Goal: Task Accomplishment & Management: Manage account settings

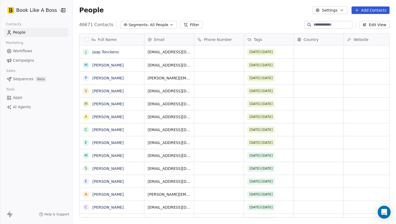
scroll to position [197, 323]
click at [309, 25] on div at bounding box center [309, 24] width 9 height 5
paste input "**********"
type input "**********"
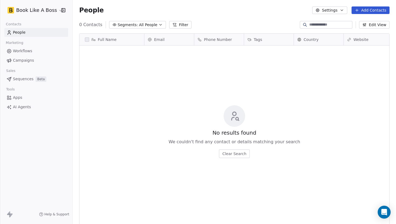
scroll to position [0, 0]
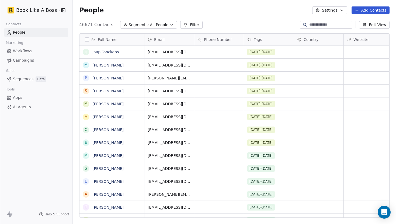
click at [256, 39] on span "Tags" at bounding box center [258, 39] width 8 height 5
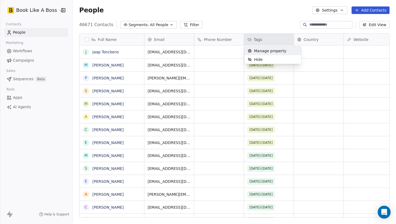
click at [254, 52] on span "Manage property" at bounding box center [270, 50] width 32 height 5
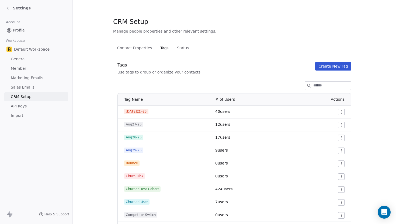
click at [317, 65] on button "Create New Tag" at bounding box center [333, 66] width 36 height 9
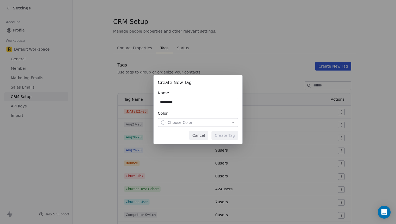
type input "*********"
click at [188, 123] on span "Choose Color" at bounding box center [180, 122] width 25 height 5
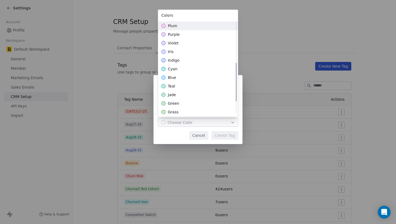
scroll to position [110, 0]
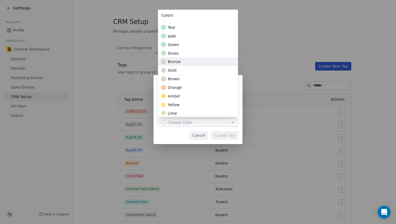
click at [183, 64] on div "bronze" at bounding box center [198, 62] width 80 height 9
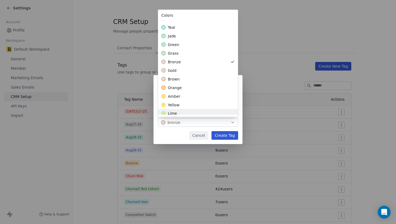
click at [225, 137] on div "Create New Tag Name ********* Color bronze Cancel Create Tag" at bounding box center [198, 112] width 396 height 91
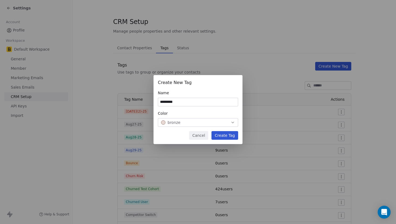
click at [225, 137] on button "Create Tag" at bounding box center [225, 135] width 27 height 9
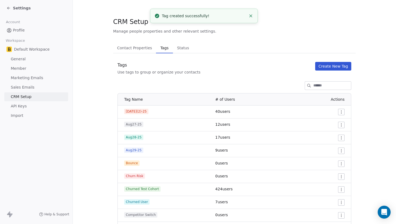
click at [130, 53] on button "Contact Properties Contact Properties" at bounding box center [134, 48] width 43 height 11
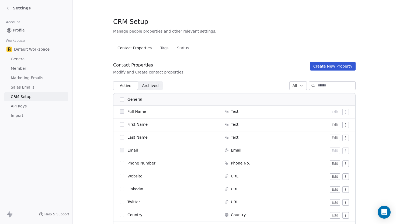
click at [13, 6] on span "Settings" at bounding box center [22, 7] width 18 height 5
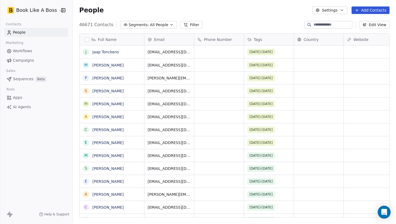
scroll to position [197, 323]
click at [372, 13] on button "Add Contacts" at bounding box center [371, 10] width 38 height 8
click at [358, 19] on span "Create new contact" at bounding box center [372, 22] width 37 height 6
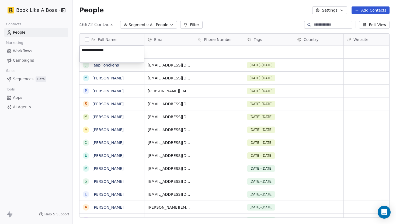
type textarea "**********"
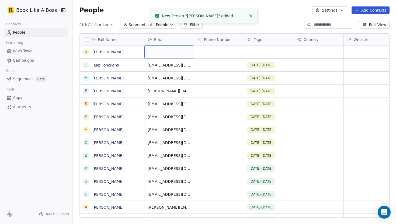
click at [182, 54] on div "grid" at bounding box center [169, 52] width 50 height 13
type input "**********"
click at [251, 56] on div "grid" at bounding box center [269, 52] width 50 height 13
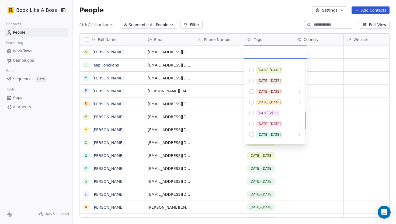
scroll to position [243, 0]
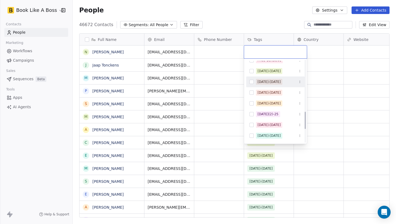
click at [252, 83] on button "Suggestions" at bounding box center [252, 82] width 4 height 4
click at [251, 85] on div "[DATE]-[DATE]" at bounding box center [275, 82] width 58 height 9
click at [228, 69] on html "Book Like A Boss Contacts People Marketing Workflows Campaigns Sales Sequences …" at bounding box center [198, 112] width 396 height 224
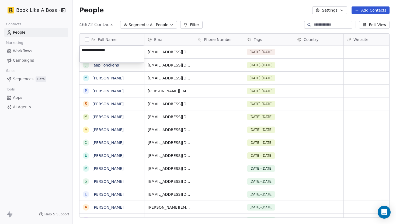
click at [103, 49] on textarea "**********" at bounding box center [112, 54] width 64 height 17
type textarea "**********"
click at [356, 13] on button "Add Contacts" at bounding box center [371, 10] width 38 height 8
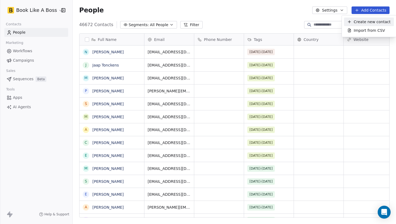
click at [355, 22] on span "Create new contact" at bounding box center [372, 22] width 37 height 6
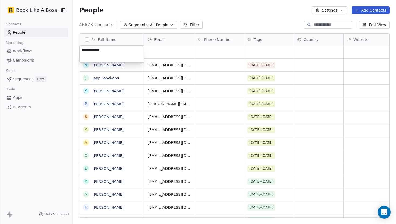
type textarea "**********"
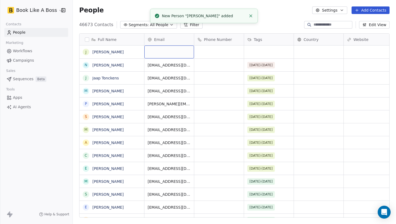
click at [159, 54] on div "grid" at bounding box center [169, 52] width 50 height 13
type input "**********"
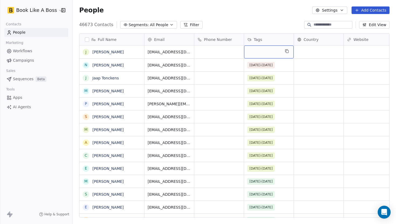
click at [263, 49] on div "grid" at bounding box center [269, 52] width 50 height 13
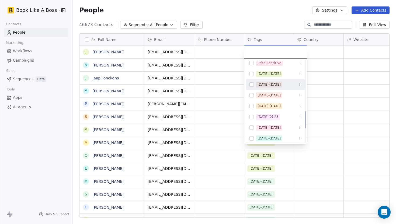
scroll to position [241, 0]
click at [251, 86] on button "Suggestions" at bounding box center [252, 84] width 4 height 4
click at [230, 64] on html "Book Like A Boss Contacts People Marketing Workflows Campaigns Sales Sequences …" at bounding box center [198, 112] width 396 height 224
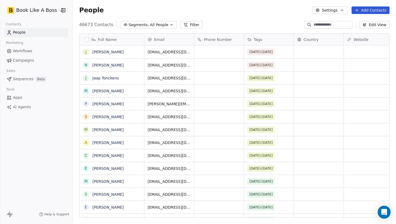
click at [25, 81] on span "Sequences" at bounding box center [23, 79] width 20 height 6
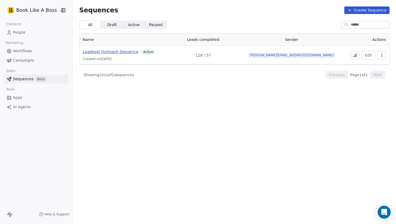
click at [122, 52] on span "Leadpost Outreach Sequence" at bounding box center [111, 52] width 56 height 4
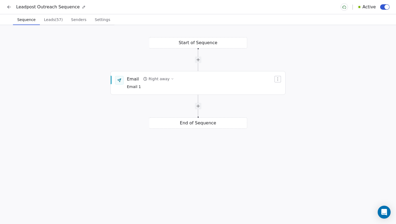
click at [53, 18] on span "Leads (57)" at bounding box center [53, 20] width 23 height 8
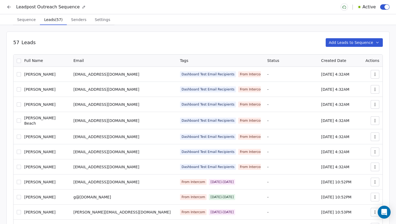
click at [335, 42] on button "Add Leads to Sequence" at bounding box center [354, 42] width 57 height 9
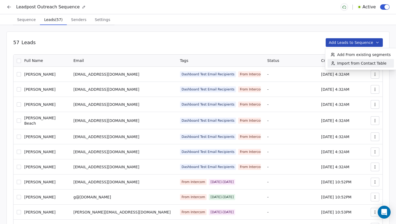
click at [339, 65] on span "Import from Contact Table" at bounding box center [361, 63] width 49 height 5
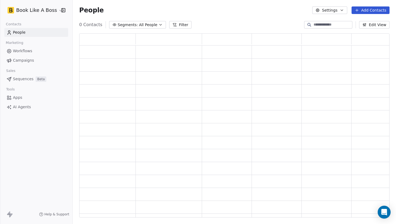
scroll to position [184, 310]
click at [176, 27] on icon at bounding box center [178, 25] width 4 height 4
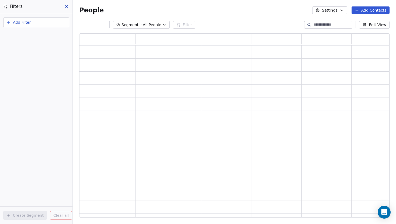
click at [29, 25] on button "Add Filter" at bounding box center [36, 23] width 66 height 10
click at [26, 38] on div "Contact properties" at bounding box center [36, 35] width 61 height 9
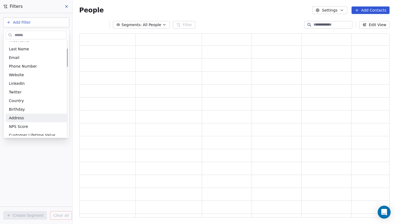
scroll to position [54, 0]
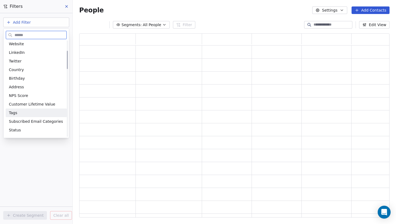
click at [18, 110] on div "Tags" at bounding box center [36, 112] width 55 height 5
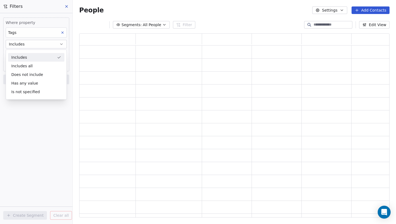
click at [40, 61] on div "Includes" at bounding box center [36, 57] width 56 height 9
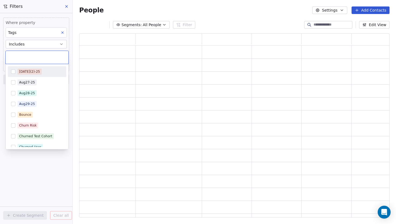
click at [38, 58] on body "Book Like A Boss Contacts People Marketing Workflows Campaigns Sales Sequences …" at bounding box center [198, 112] width 396 height 224
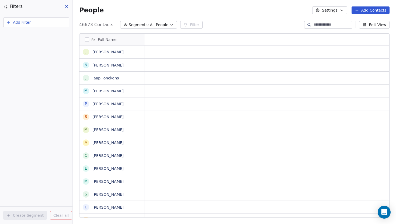
scroll to position [197, 323]
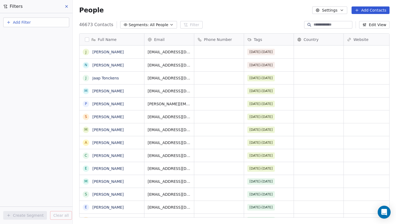
click at [22, 24] on span "Add Filter" at bounding box center [22, 23] width 18 height 6
click at [23, 34] on span "Contact properties" at bounding box center [26, 35] width 35 height 6
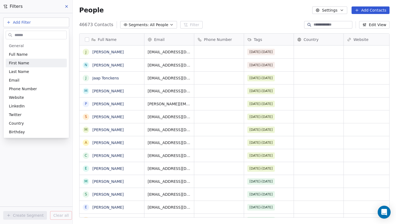
scroll to position [57, 0]
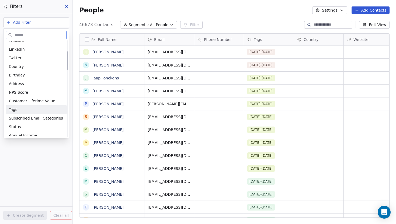
click at [20, 108] on div "Tags" at bounding box center [36, 109] width 55 height 5
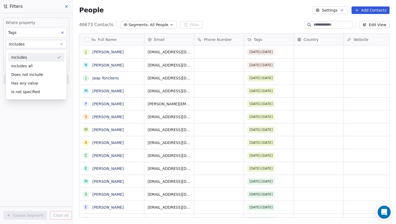
click at [31, 59] on div "Includes" at bounding box center [36, 57] width 56 height 9
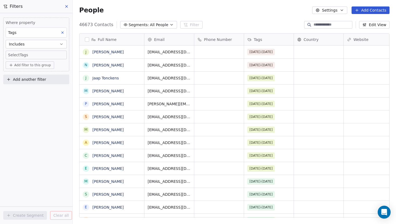
click at [30, 56] on body "Book Like A Boss Contacts People Marketing Workflows Campaigns Sales Sequences …" at bounding box center [198, 112] width 396 height 224
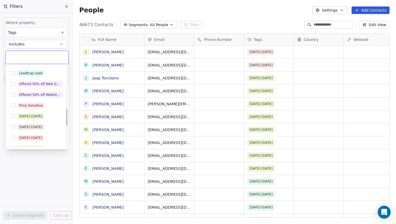
scroll to position [230, 0]
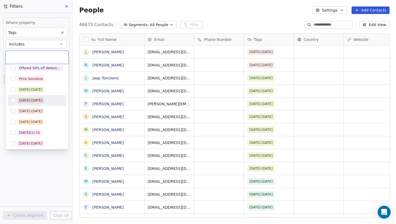
click at [13, 99] on button "Suggestions" at bounding box center [13, 100] width 4 height 4
click at [70, 72] on html "Book Like A Boss Contacts People Marketing Workflows Campaigns Sales Sequences …" at bounding box center [198, 112] width 396 height 224
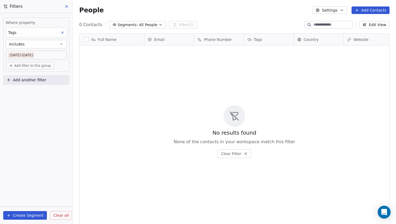
scroll to position [197, 323]
click at [68, 8] on icon at bounding box center [66, 6] width 4 height 4
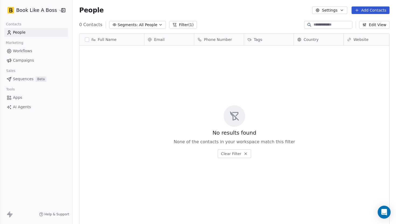
click at [15, 33] on span "People" at bounding box center [19, 33] width 13 height 6
click at [190, 26] on button "Filter (1)" at bounding box center [183, 25] width 28 height 8
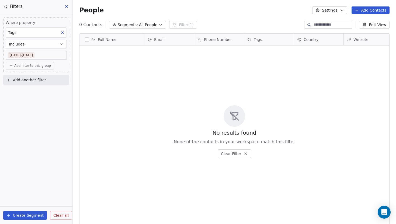
click at [66, 6] on icon at bounding box center [66, 6] width 4 height 4
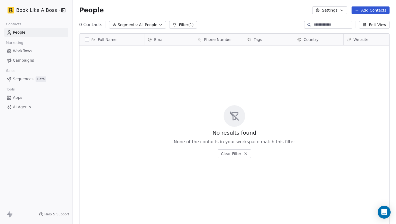
click at [184, 27] on button "Filter (1)" at bounding box center [183, 25] width 28 height 8
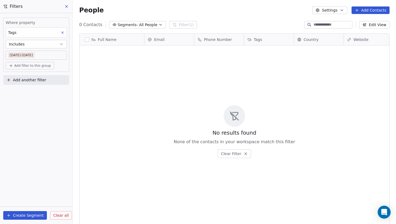
click at [63, 33] on icon at bounding box center [63, 33] width 4 height 4
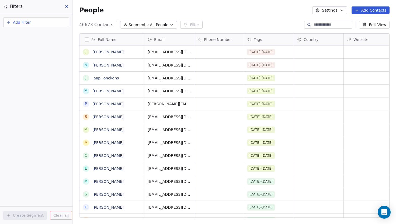
click at [88, 39] on button "button" at bounding box center [87, 39] width 4 height 4
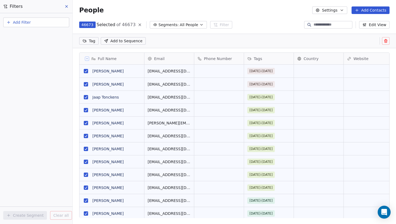
scroll to position [178, 323]
click at [87, 59] on icon at bounding box center [87, 58] width 3 height 3
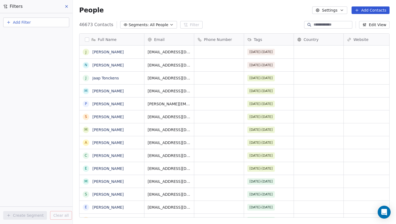
scroll to position [197, 323]
click at [55, 23] on button "Add Filter" at bounding box center [36, 23] width 66 height 10
click at [45, 37] on div "Contact properties" at bounding box center [36, 35] width 55 height 6
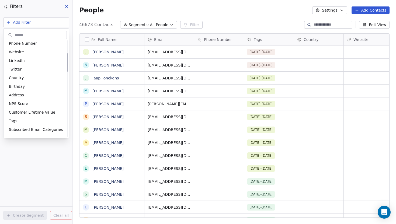
scroll to position [67, 0]
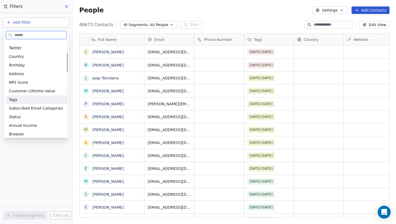
click at [14, 101] on span "Tags" at bounding box center [13, 99] width 8 height 5
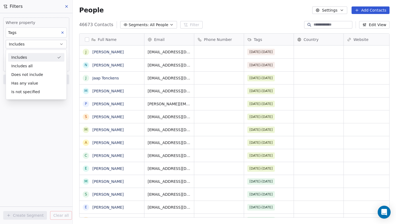
click at [30, 58] on div "Includes" at bounding box center [36, 57] width 56 height 9
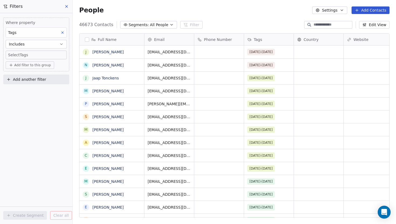
click at [29, 57] on body "Book Like A Boss Contacts People Marketing Workflows Campaigns Sales Sequences …" at bounding box center [198, 112] width 396 height 224
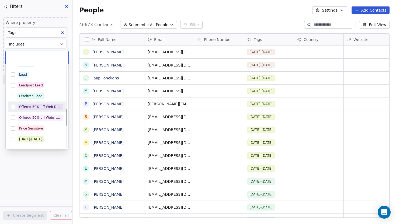
scroll to position [254, 0]
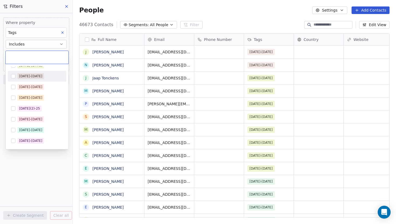
click at [12, 75] on button "Suggestions" at bounding box center [13, 76] width 4 height 4
click at [73, 47] on html "Book Like A Boss Contacts People Marketing Workflows Campaigns Sales Sequences …" at bounding box center [198, 112] width 396 height 224
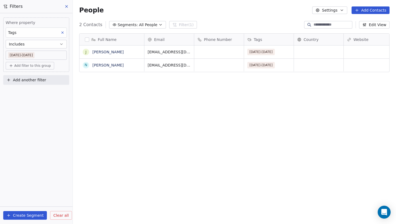
click at [87, 40] on button "button" at bounding box center [87, 39] width 4 height 4
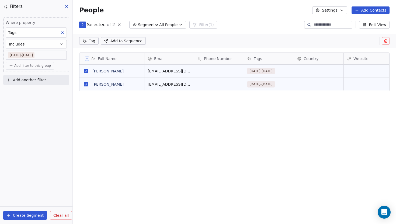
scroll to position [178, 323]
click at [125, 41] on span "Add to Sequence" at bounding box center [126, 40] width 32 height 5
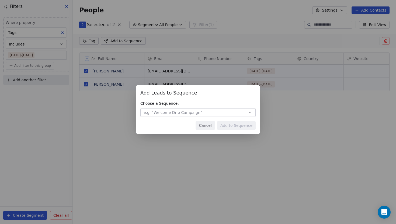
click at [164, 115] on span "e.g. "Welcome Drip Campaign"" at bounding box center [173, 112] width 58 height 5
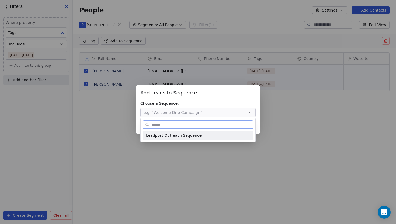
click at [165, 134] on span "Leadpost Outreach Sequence" at bounding box center [174, 136] width 56 height 6
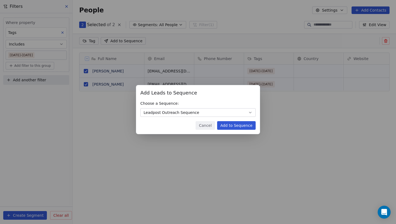
click at [222, 129] on button "Add to Sequence" at bounding box center [236, 125] width 39 height 9
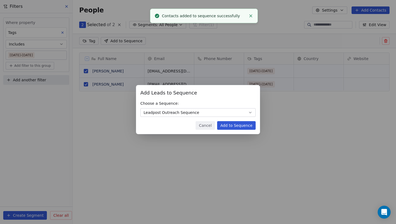
scroll to position [197, 323]
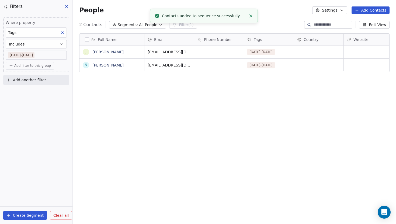
click at [65, 6] on icon at bounding box center [66, 6] width 4 height 4
